Goal: Information Seeking & Learning: Learn about a topic

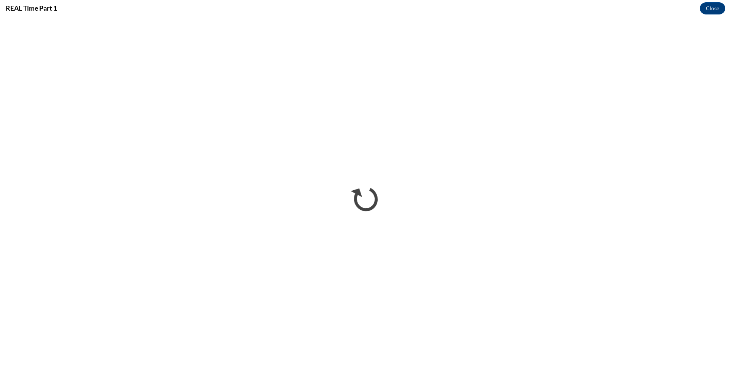
scroll to position [239, 0]
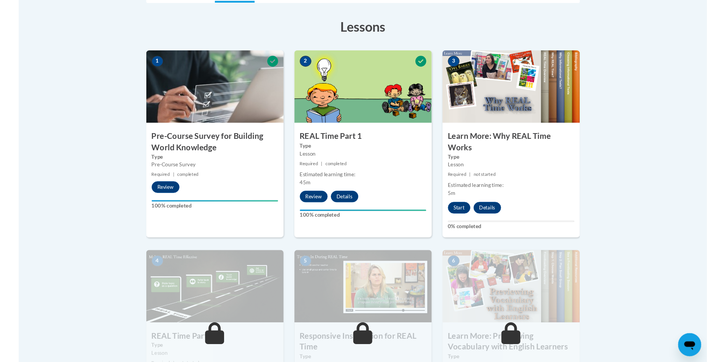
scroll to position [203, 0]
